Goal: Communication & Community: Answer question/provide support

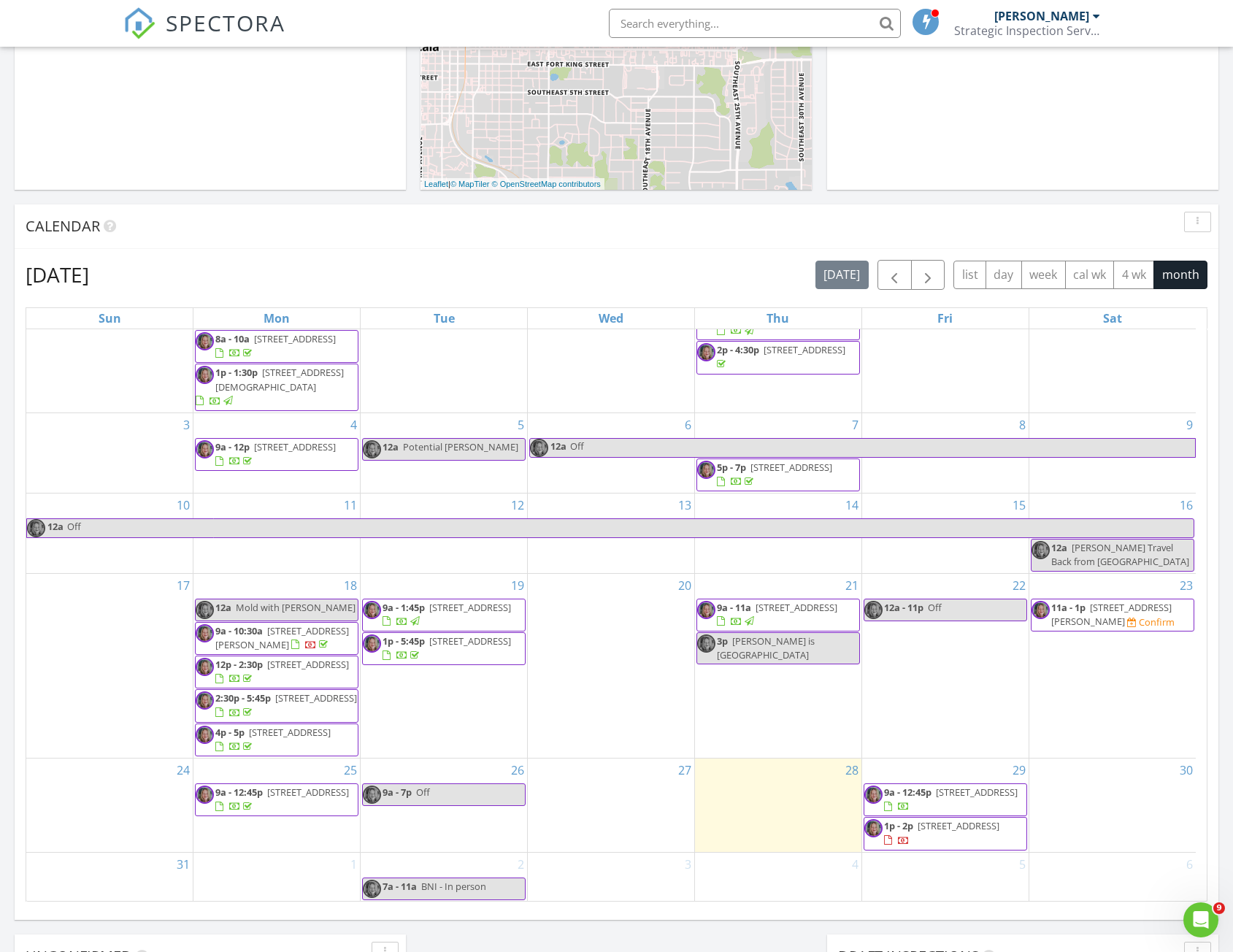
click at [999, 826] on span "141 Spring Lane, Winter Park 32789" at bounding box center [958, 825] width 82 height 13
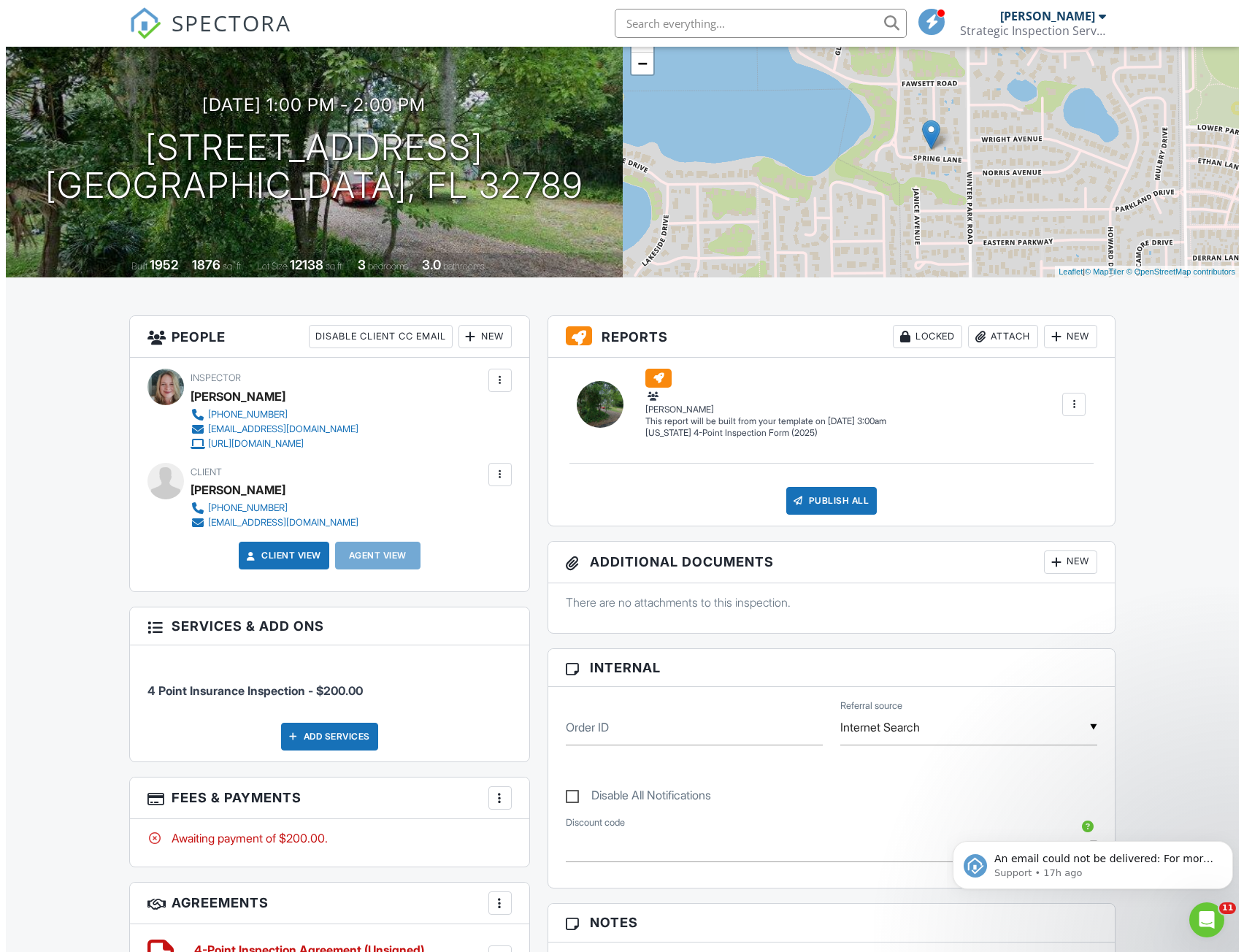
scroll to position [106, 0]
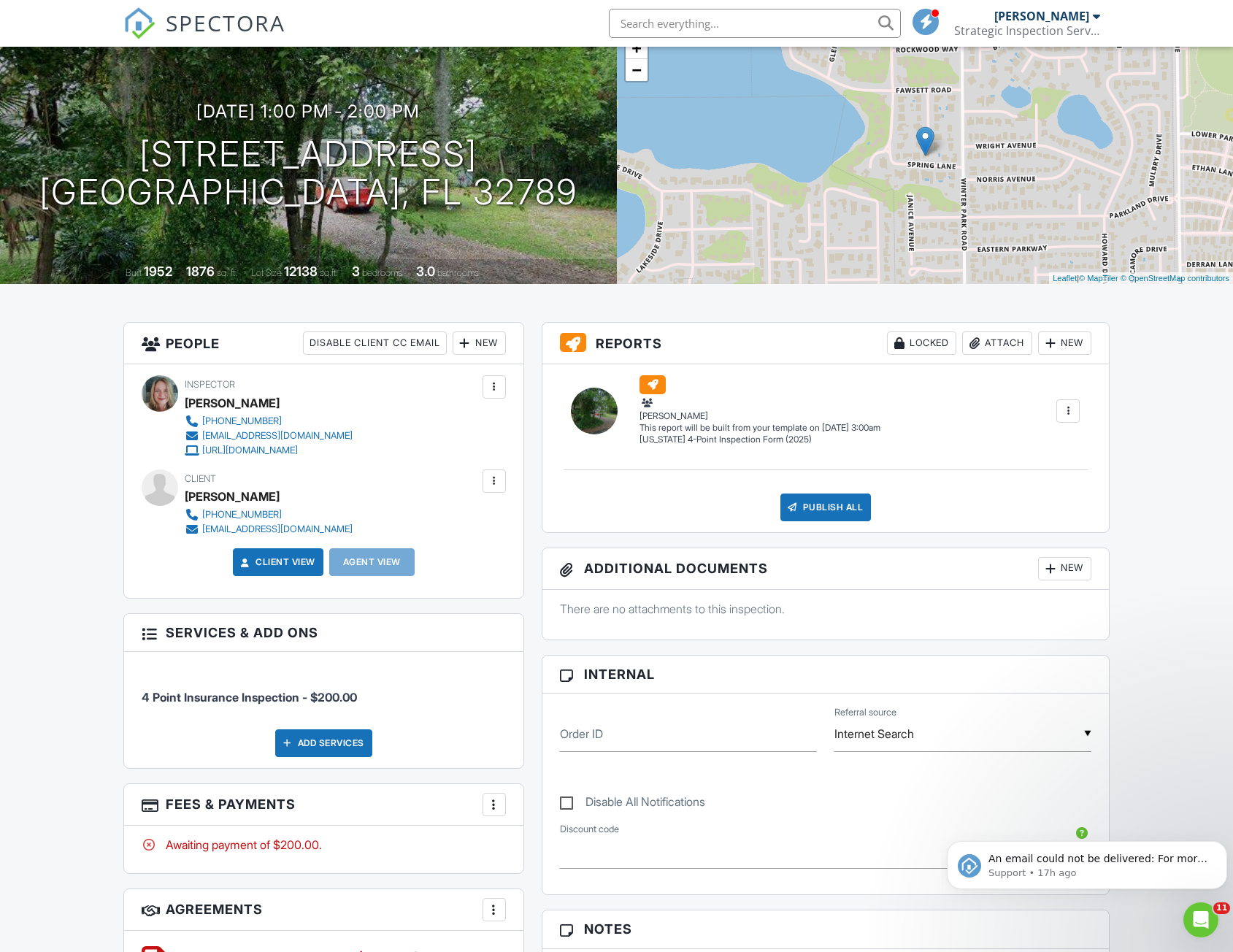
click at [493, 476] on div at bounding box center [494, 481] width 15 height 15
click at [463, 597] on li "Resend Confirmation Text" at bounding box center [415, 598] width 162 height 36
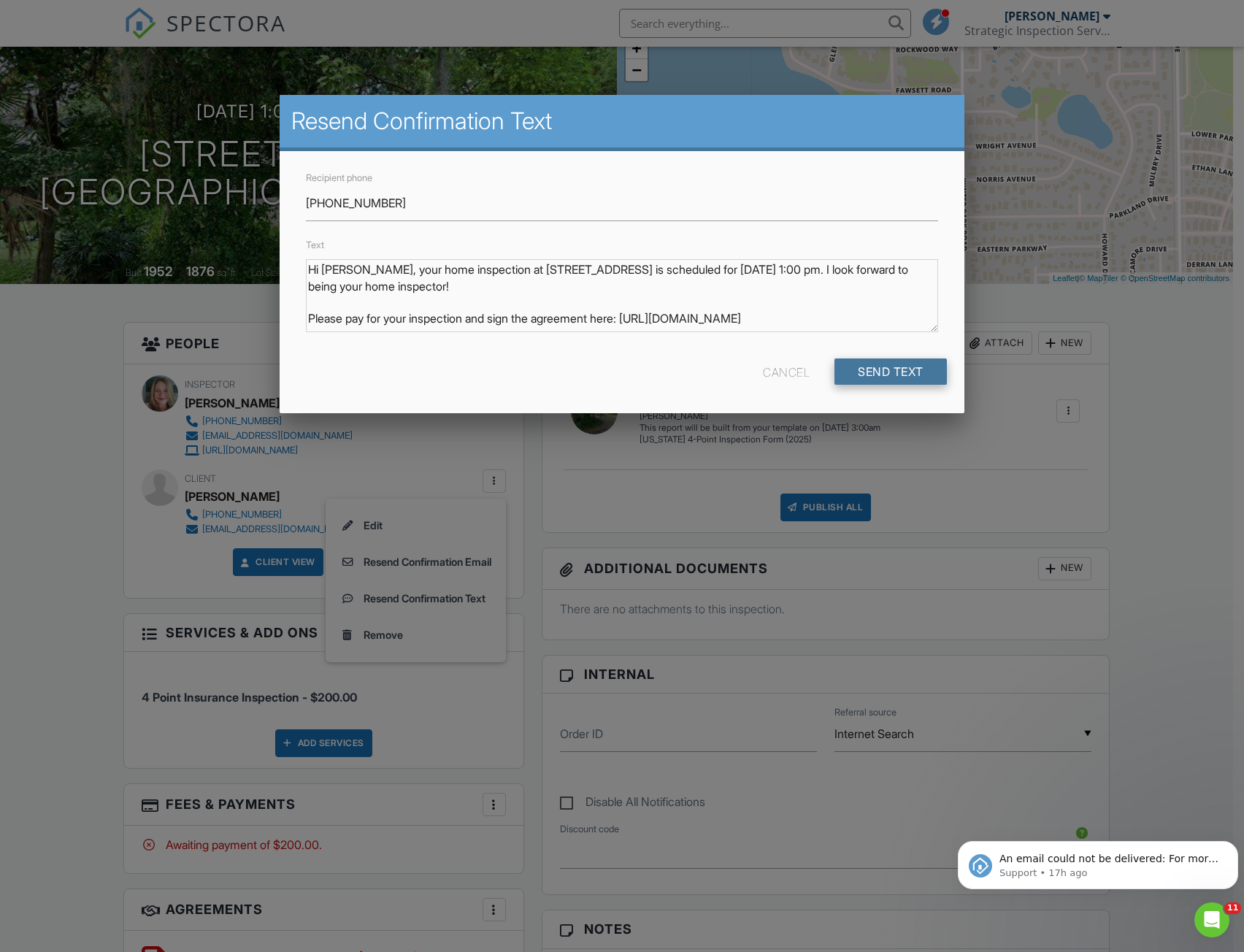
click at [857, 367] on input "Send Text" at bounding box center [890, 371] width 112 height 26
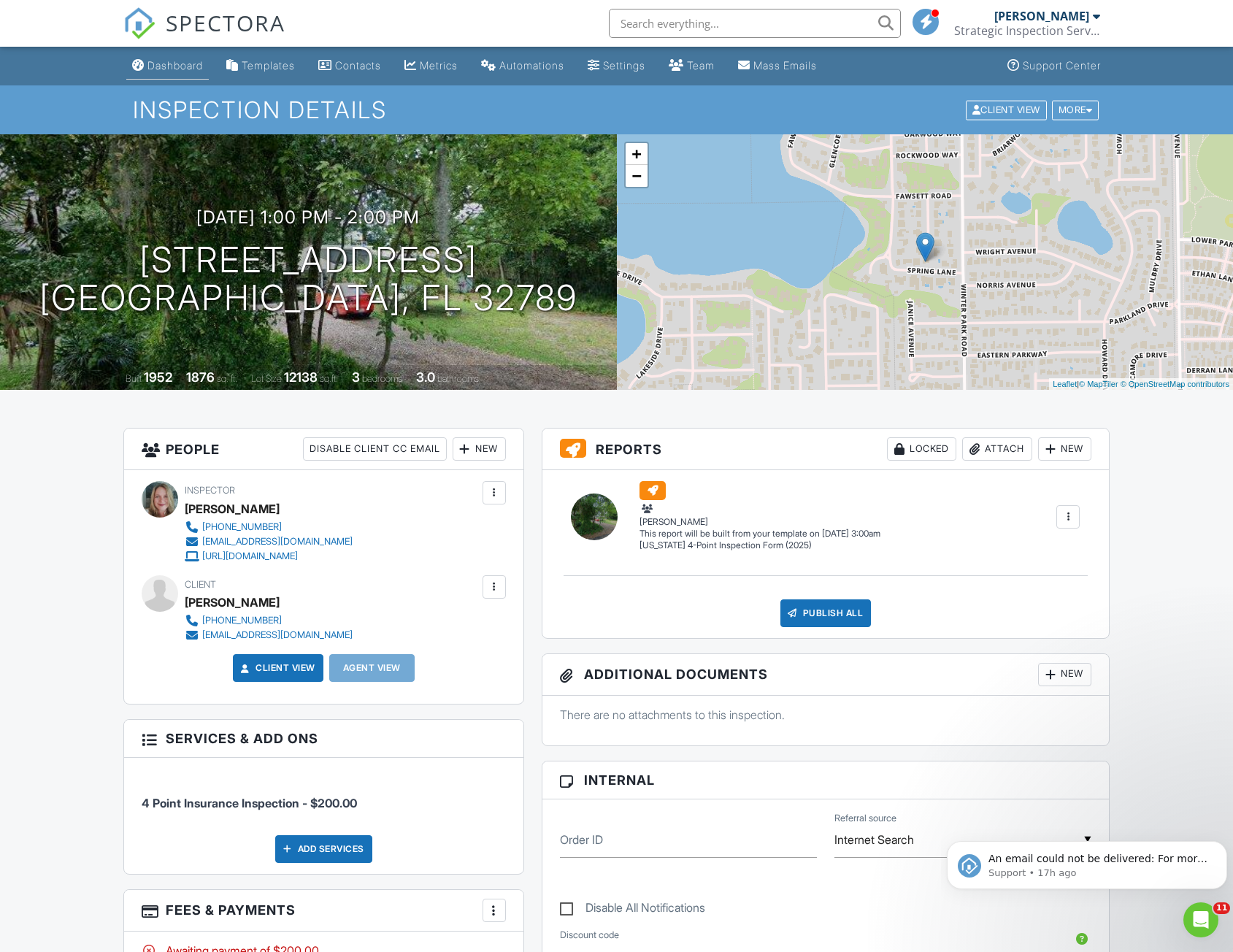
click at [169, 64] on div "Dashboard" at bounding box center [176, 65] width 56 height 12
